Goal: Task Accomplishment & Management: Complete application form

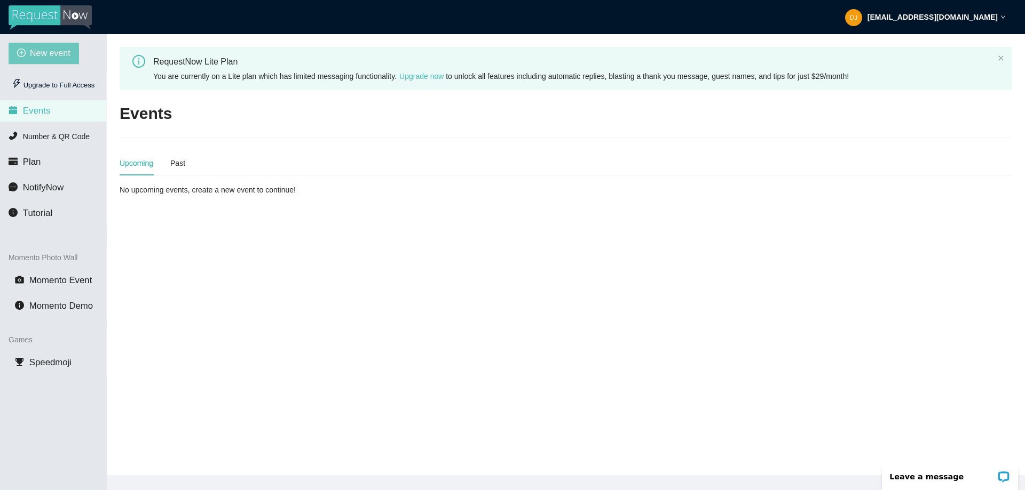
click at [46, 57] on span "New event" at bounding box center [50, 52] width 41 height 13
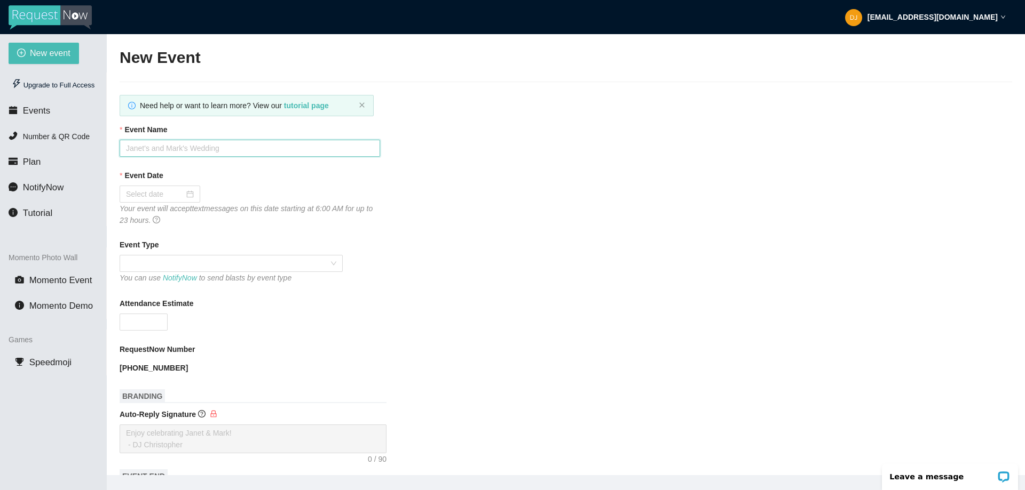
click at [248, 149] on input "Event Name" at bounding box center [250, 148] width 260 height 17
type input "Sinead & [PERSON_NAME]"
click at [147, 193] on input "Event Date" at bounding box center [155, 194] width 58 height 12
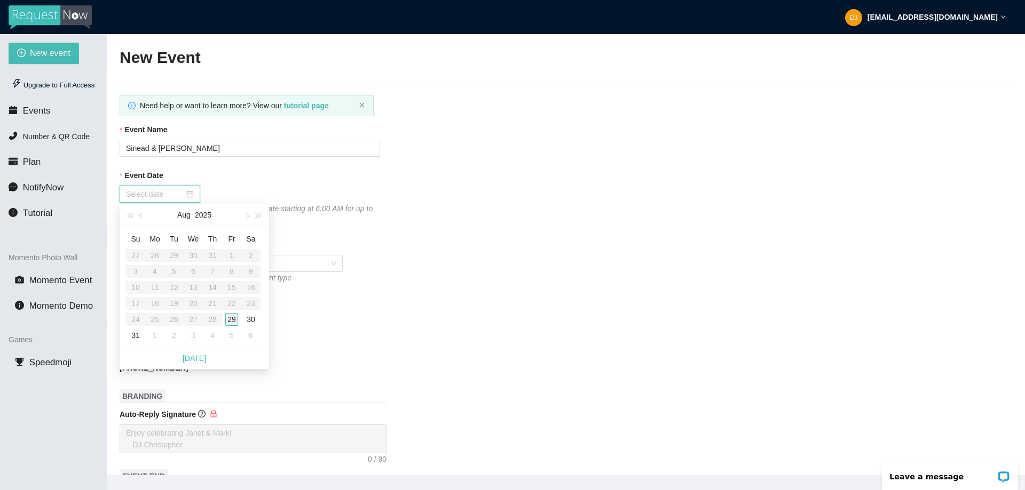
type input "[DATE]"
click at [250, 321] on div "30" at bounding box center [250, 319] width 13 height 13
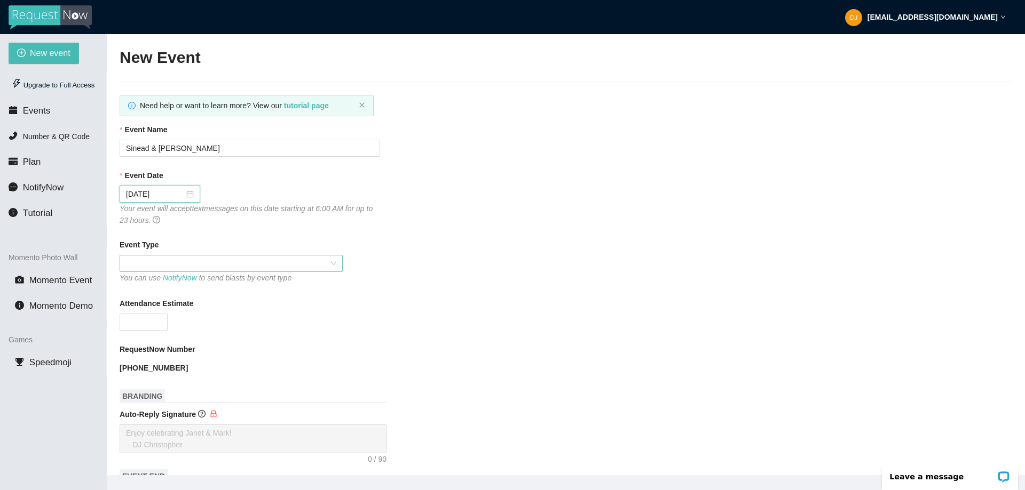
click at [140, 256] on span at bounding box center [231, 264] width 210 height 16
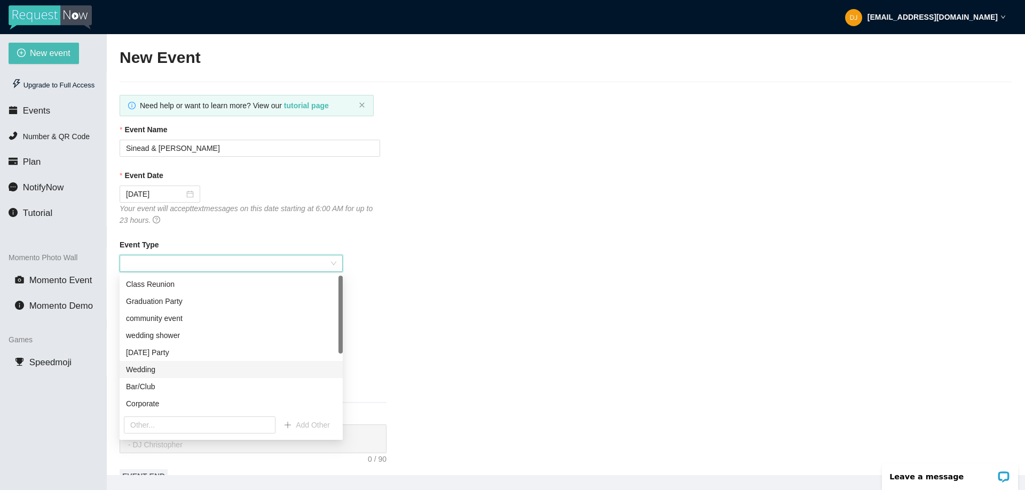
click at [147, 370] on div "Wedding" at bounding box center [231, 370] width 210 height 12
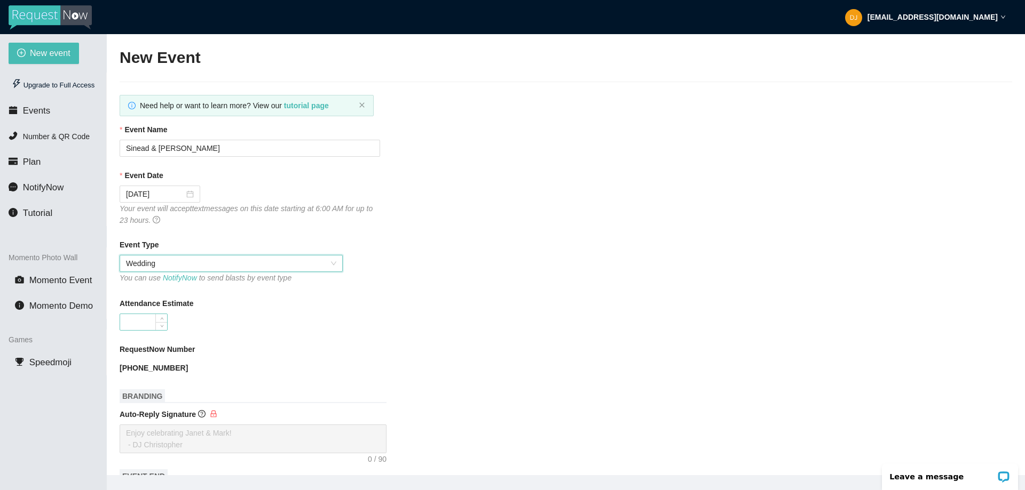
click at [153, 319] on input "Attendance Estimate" at bounding box center [143, 322] width 47 height 16
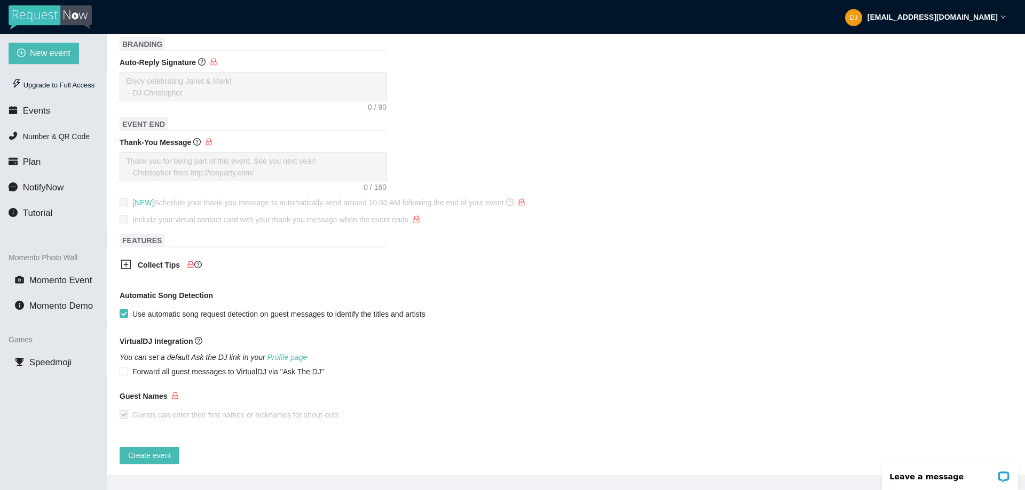
scroll to position [362, 0]
type input "100"
click at [150, 449] on span "Create event" at bounding box center [149, 454] width 43 height 12
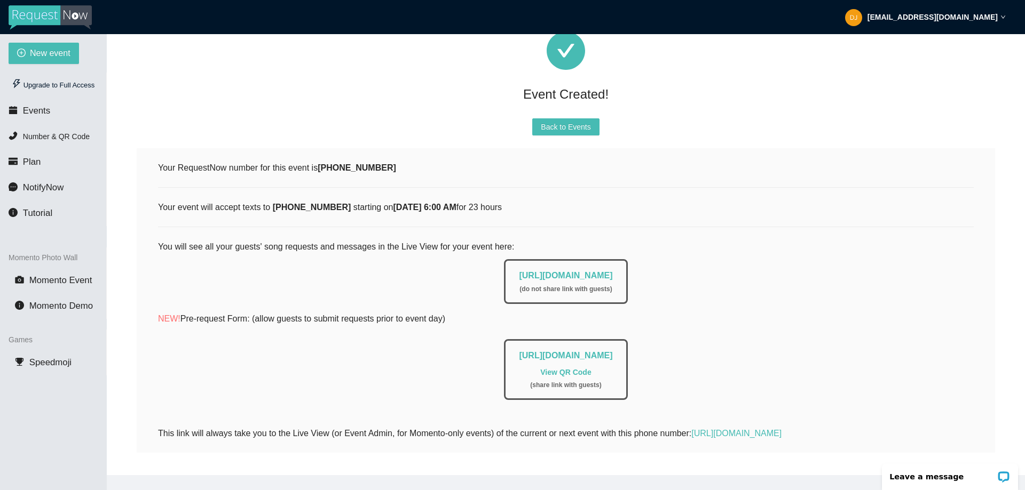
scroll to position [0, 0]
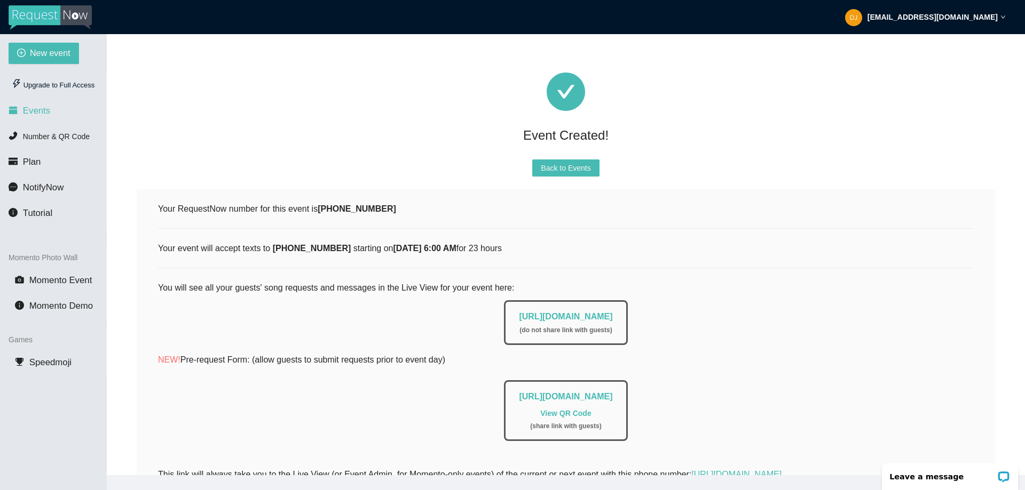
click at [42, 107] on span "Events" at bounding box center [36, 111] width 27 height 10
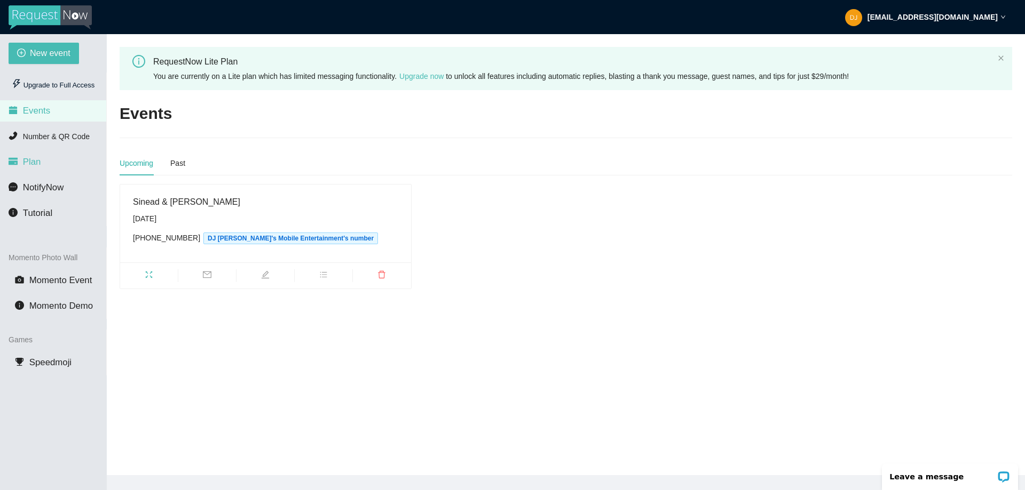
click at [22, 165] on span "Plan" at bounding box center [25, 162] width 32 height 9
